Goal: Check status: Check status

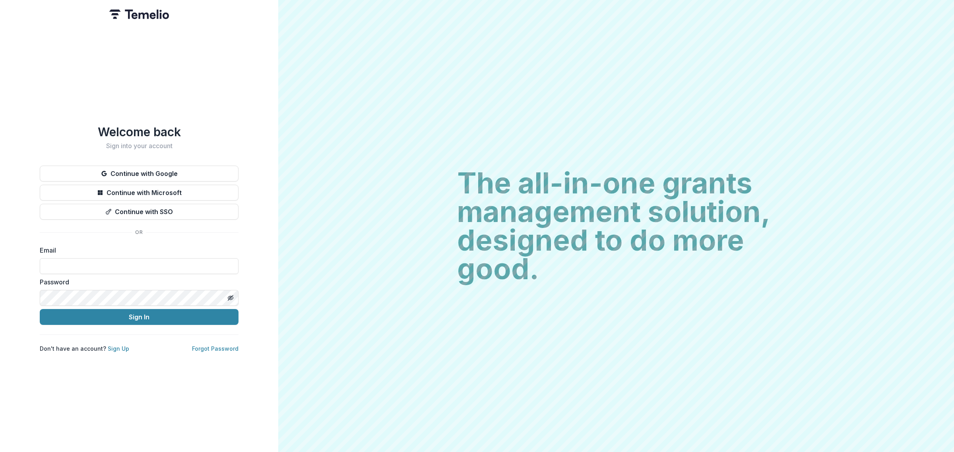
click at [79, 248] on label "Email" at bounding box center [137, 251] width 194 height 10
click at [79, 259] on input at bounding box center [139, 266] width 199 height 16
type input "**********"
click at [68, 313] on button "Sign In" at bounding box center [139, 317] width 199 height 16
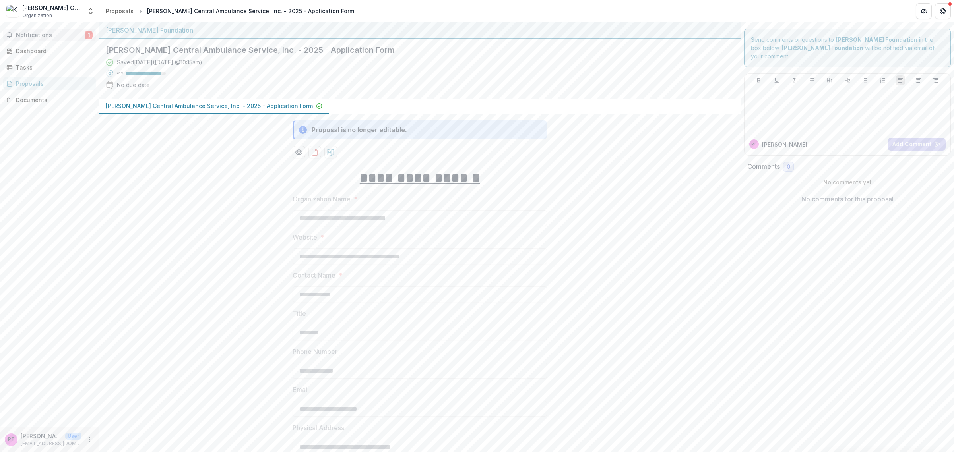
click at [85, 34] on span "1" at bounding box center [89, 35] width 8 height 8
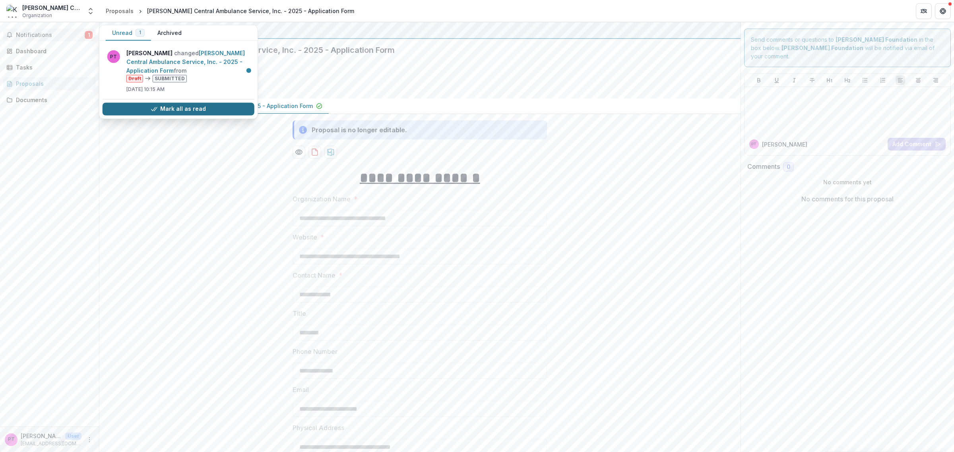
click at [177, 106] on button "Mark all as read" at bounding box center [179, 109] width 152 height 13
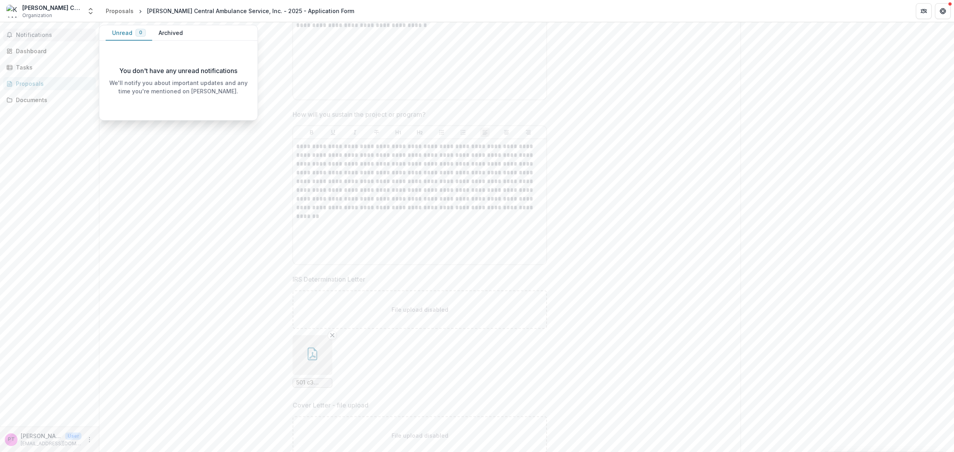
scroll to position [2047, 0]
